Goal: Information Seeking & Learning: Check status

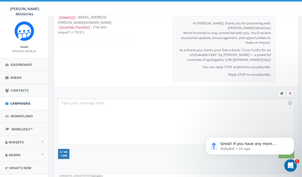
scroll to position [132, 0]
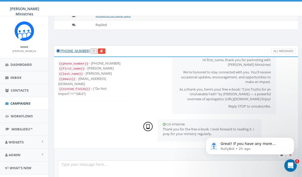
scroll to position [104, 0]
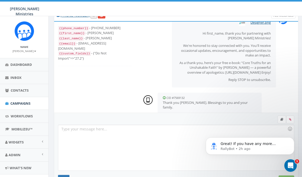
scroll to position [25, 0]
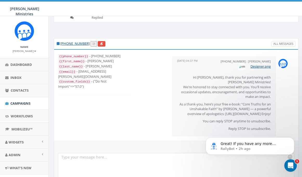
scroll to position [46, 0]
